Goal: Task Accomplishment & Management: Complete application form

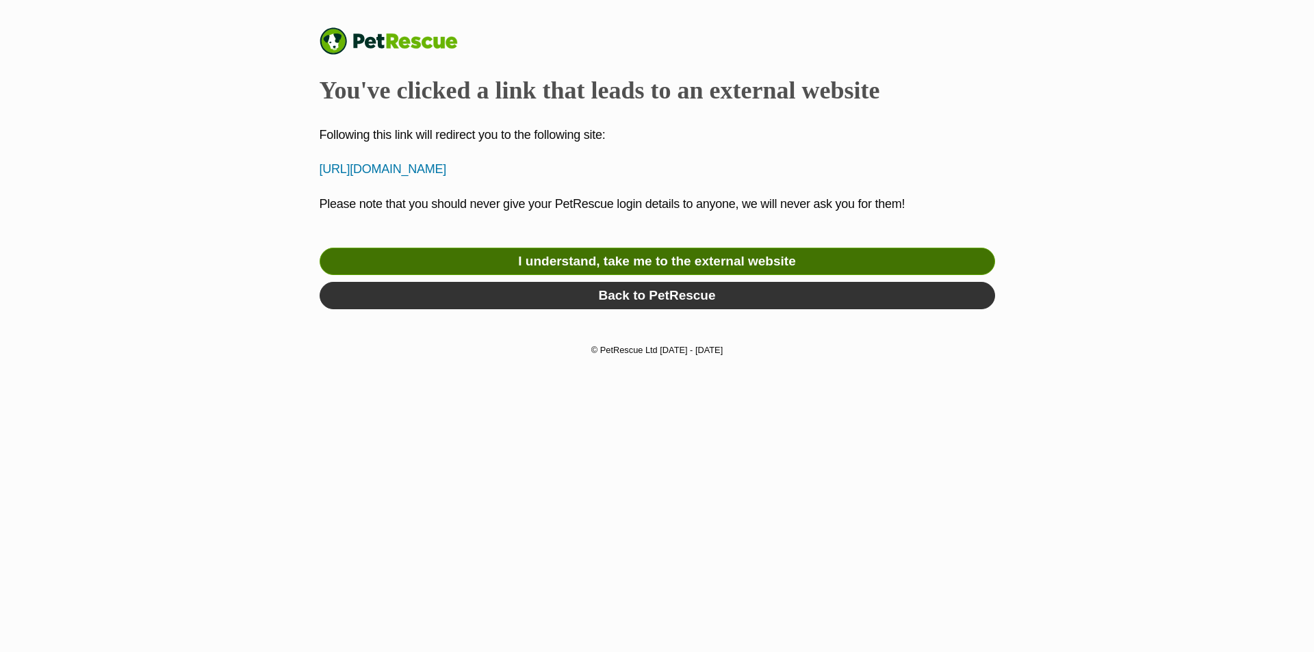
click at [738, 261] on link "I understand, take me to the external website" at bounding box center [657, 261] width 675 height 27
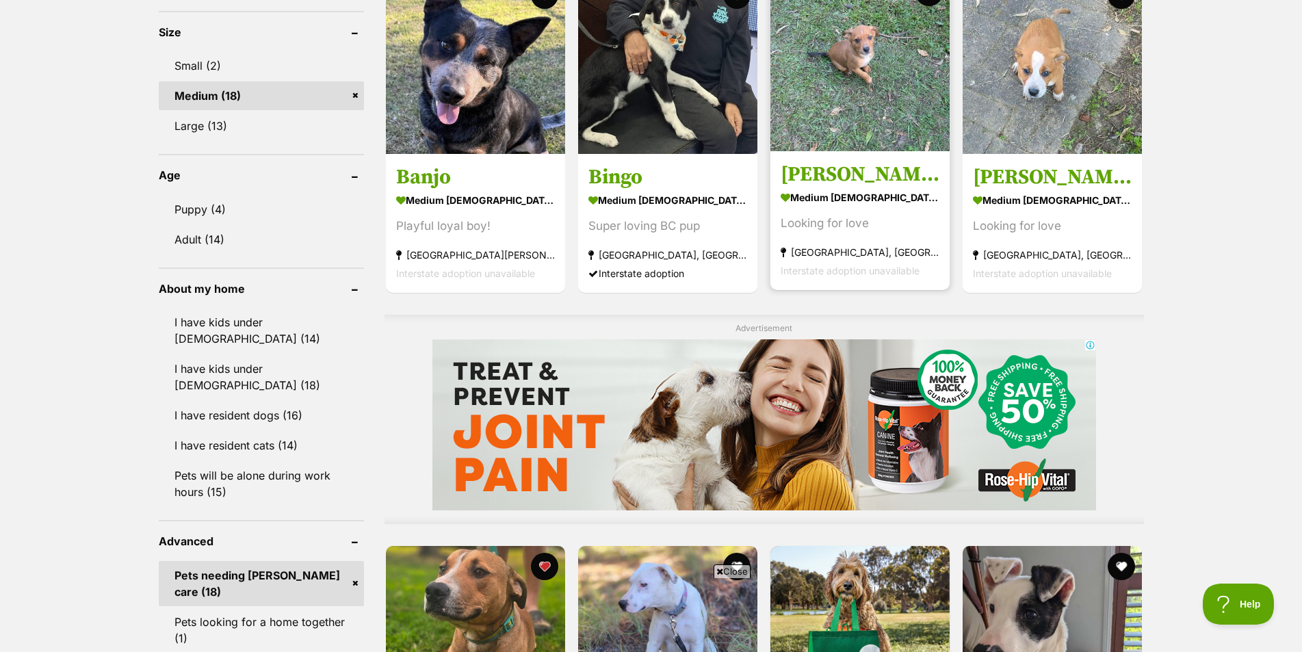
scroll to position [890, 0]
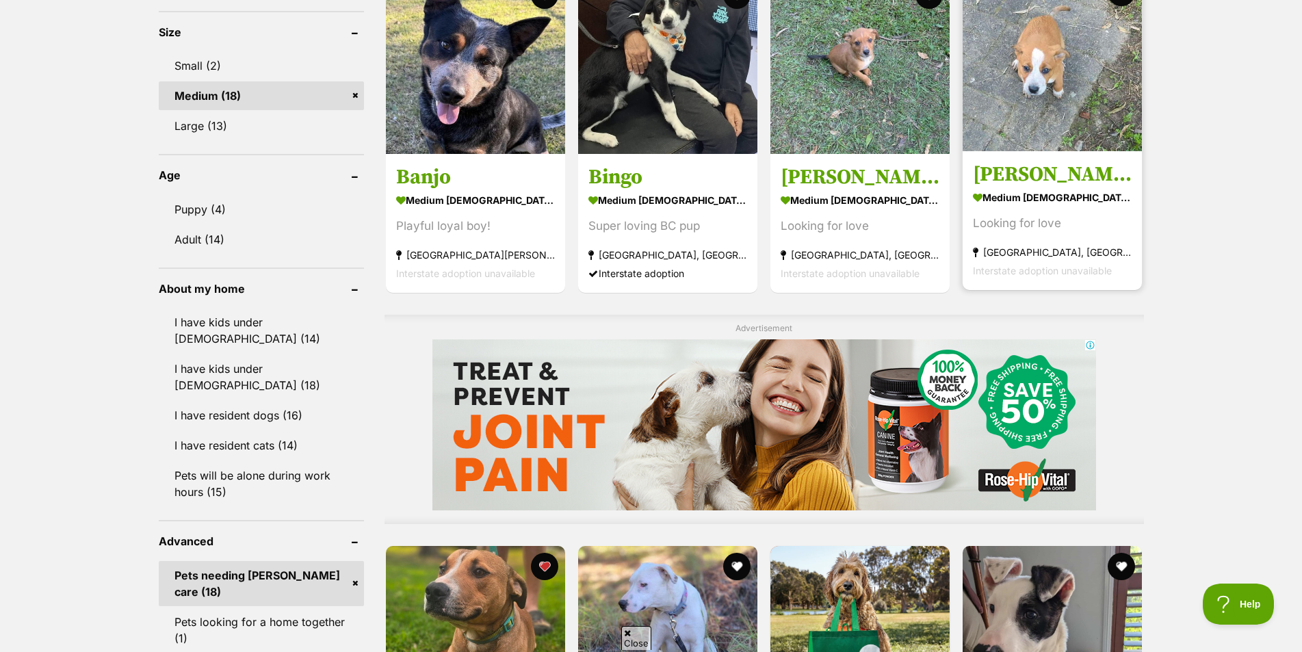
click at [1011, 171] on h3 "[PERSON_NAME]" at bounding box center [1052, 174] width 159 height 26
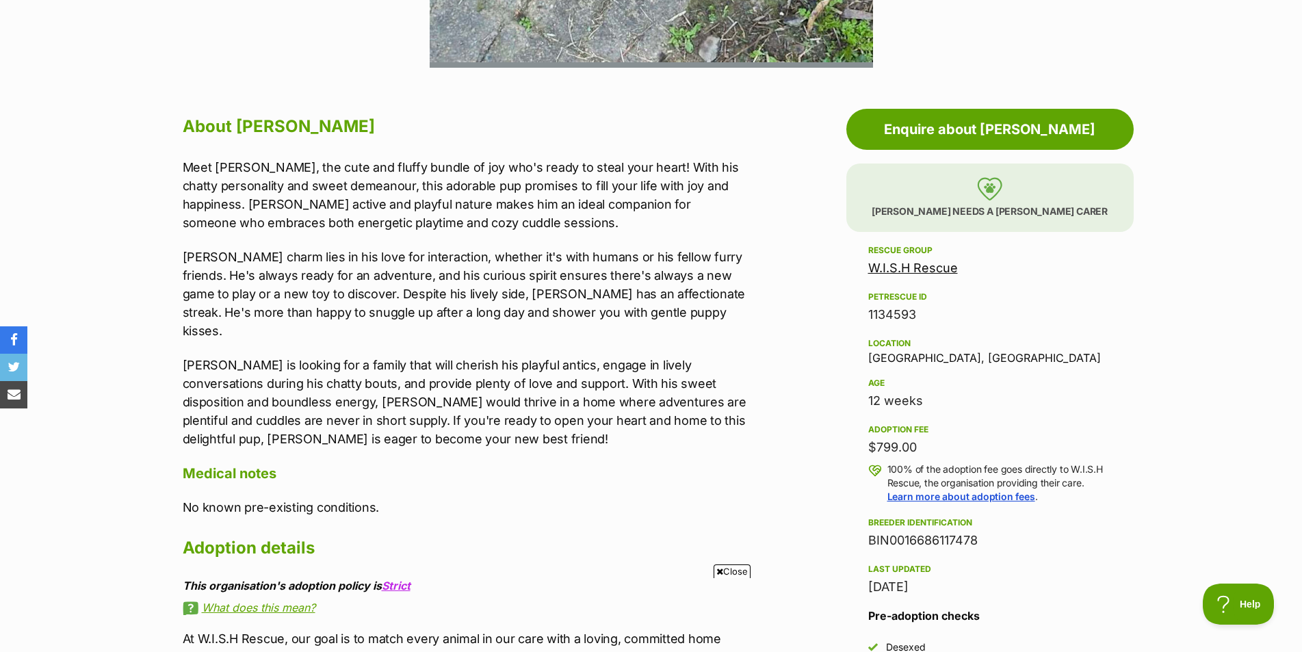
scroll to position [684, 0]
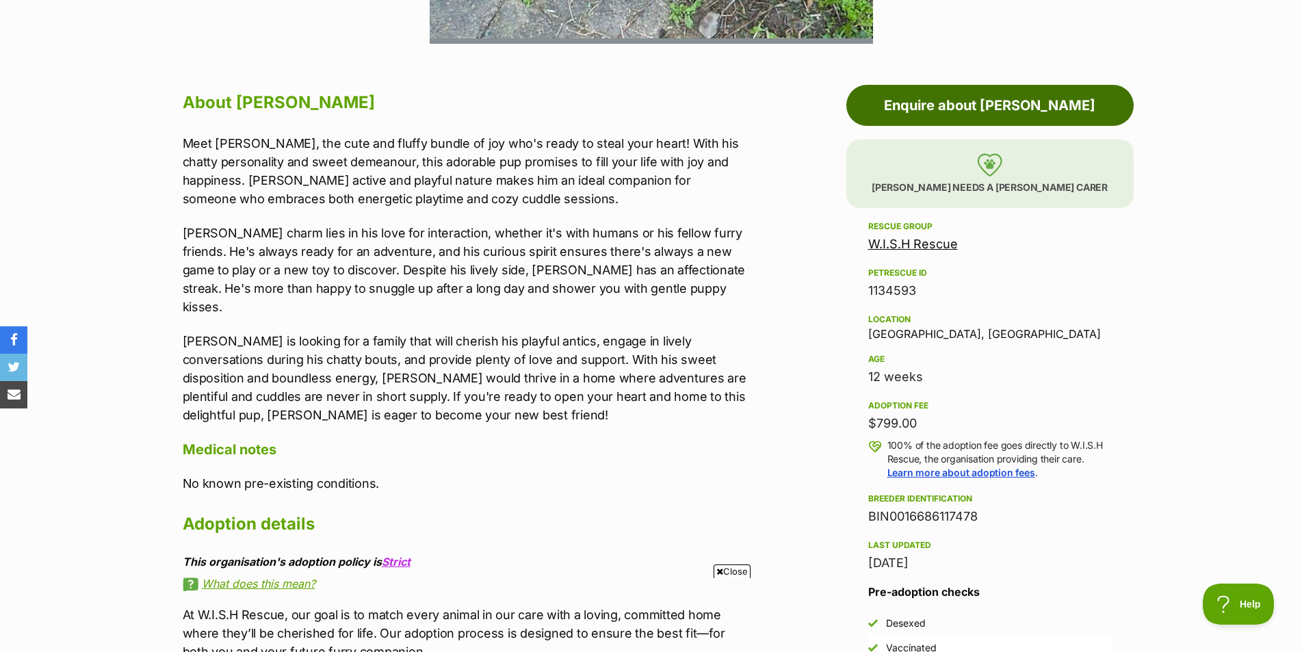
click at [973, 107] on link "Enquire about Ruddy" at bounding box center [989, 105] width 287 height 41
